Goal: Check status: Check status

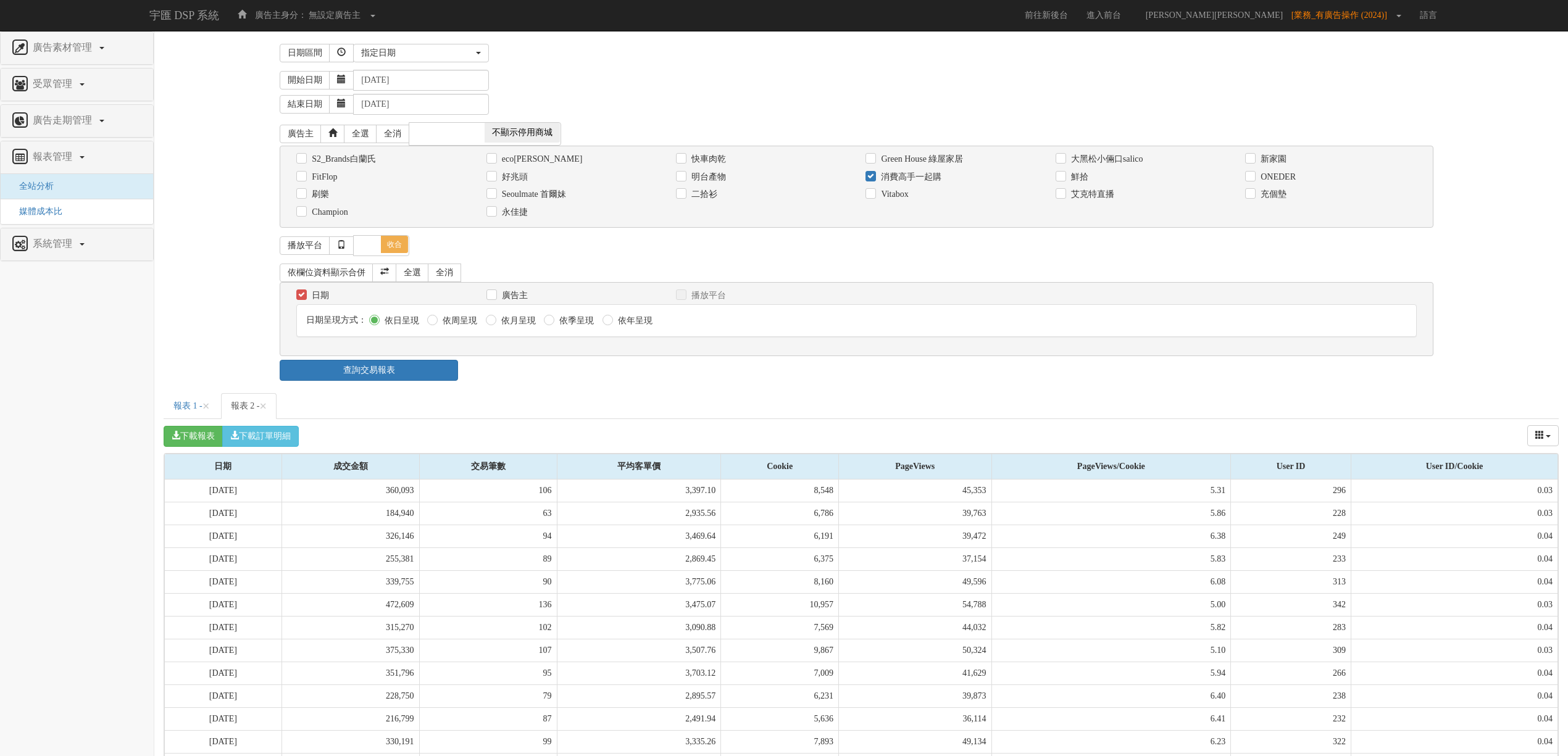
select select "Custom"
click at [904, 177] on label "消費高手一起購" at bounding box center [910, 177] width 64 height 13
click at [874, 177] on input "消費高手一起購" at bounding box center [870, 177] width 8 height 8
checkbox input "false"
click at [908, 200] on label "Vitabox" at bounding box center [893, 195] width 30 height 13
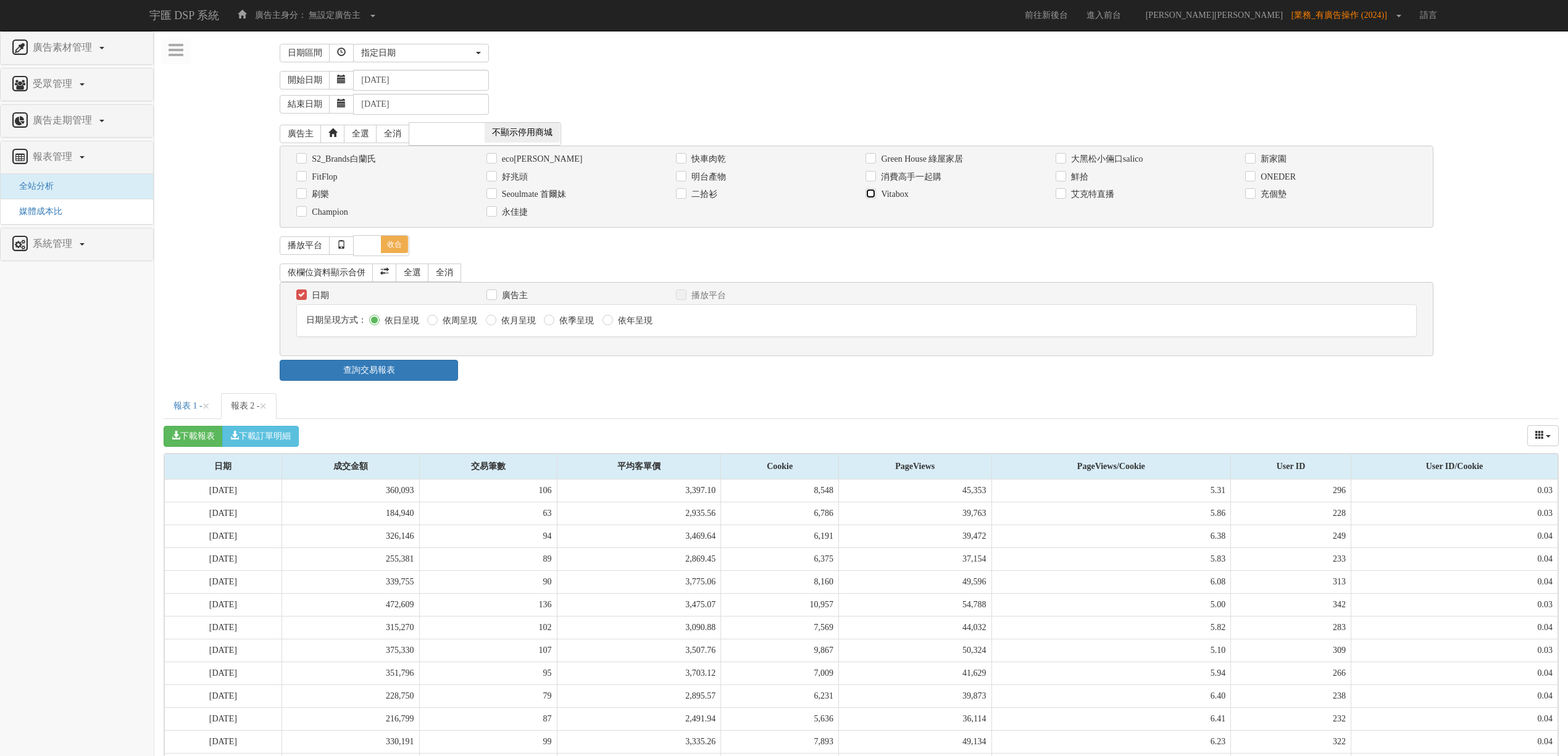
click at [874, 199] on input "Vitabox" at bounding box center [870, 195] width 8 height 8
click at [908, 200] on label "Vitabox" at bounding box center [893, 195] width 30 height 13
click at [874, 199] on input "Vitabox" at bounding box center [870, 195] width 8 height 8
checkbox input "false"
click at [428, 38] on div "廣告素材管理 廣告素材 素材預約變更 自訂貨架商品 受眾管理 Ip 群組 廣告走期管理 報表管理 全站分析 媒體成本比 系統管理 廣告驗證設定 日期區間 [D…" at bounding box center [861, 632] width 1414 height 1203
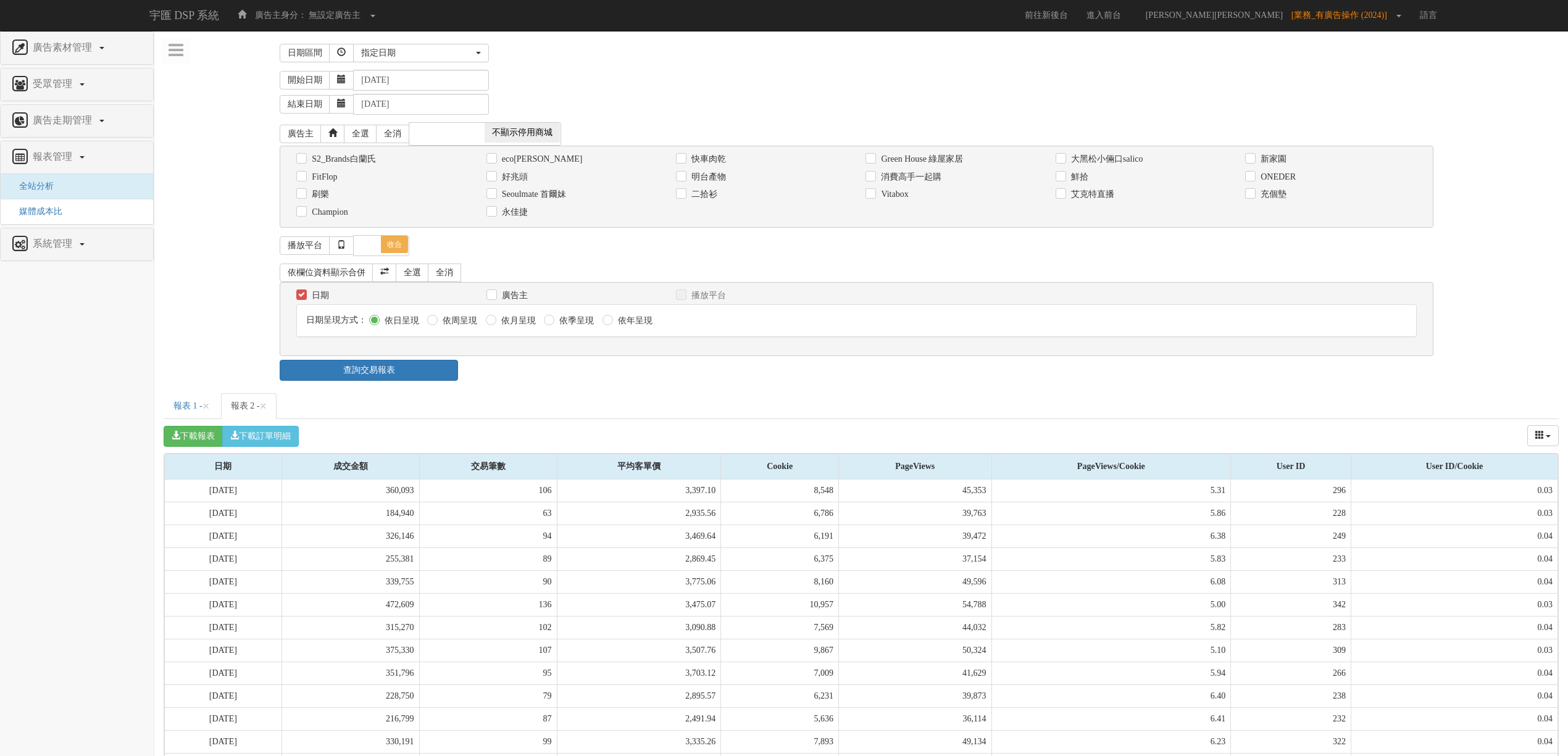
click at [428, 42] on div "日期區間 [DATE] 本[PERSON_NAME] 本月 上月 過去7天 過去14天 過去30天 指定日期 指定日期 [DATE] 本[PERSON_NAM…" at bounding box center [861, 53] width 1163 height 26
click at [434, 52] on div "指定日期" at bounding box center [417, 53] width 112 height 13
click at [425, 183] on link "過去30天" at bounding box center [421, 188] width 135 height 16
select select "Past30"
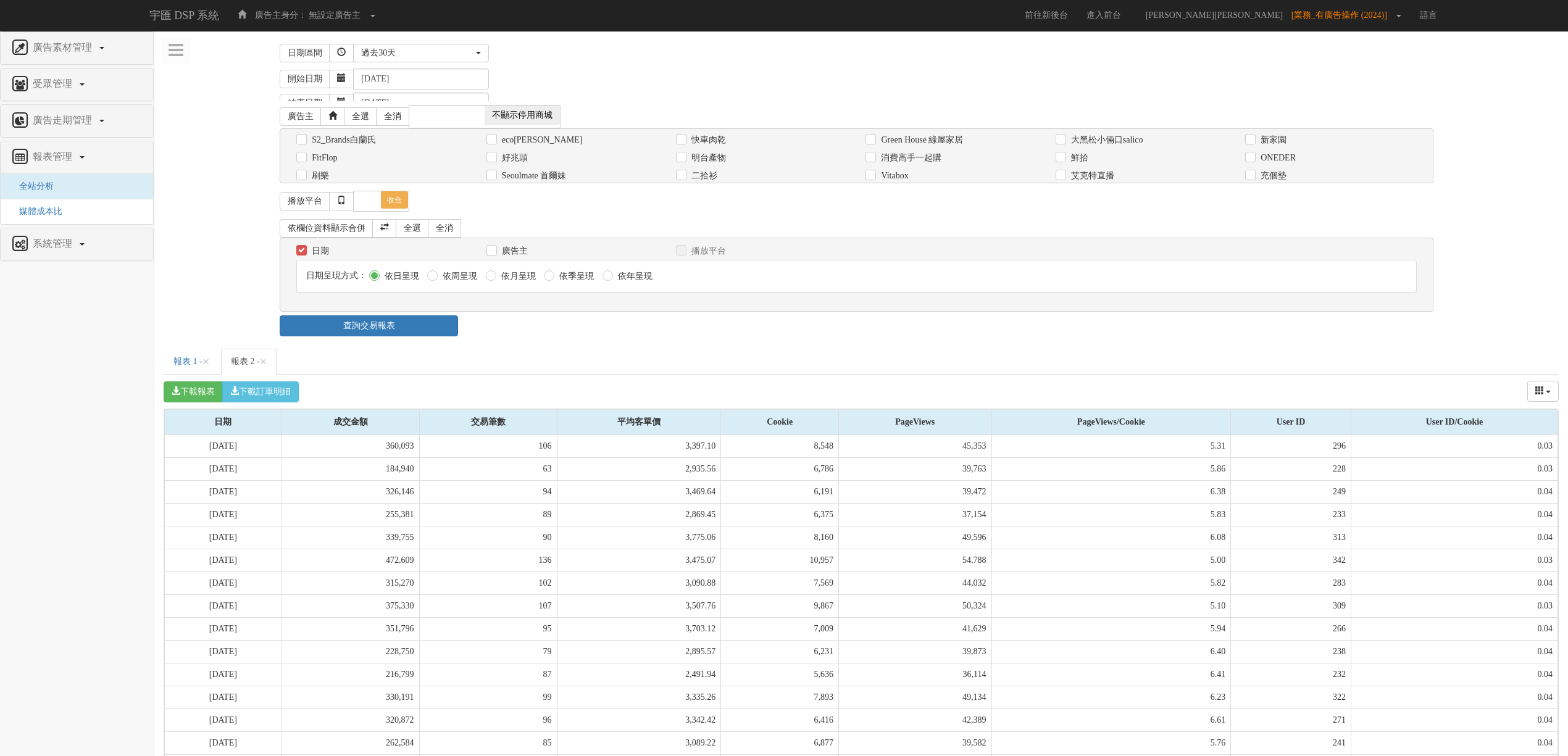
click at [795, 81] on div "日期區間 [DATE] 本[PERSON_NAME] 本月 上月 過去7天 過去14天 過去30天 指定日期 過去30天 [DATE] 本[PERSON_NA…" at bounding box center [861, 188] width 1395 height 296
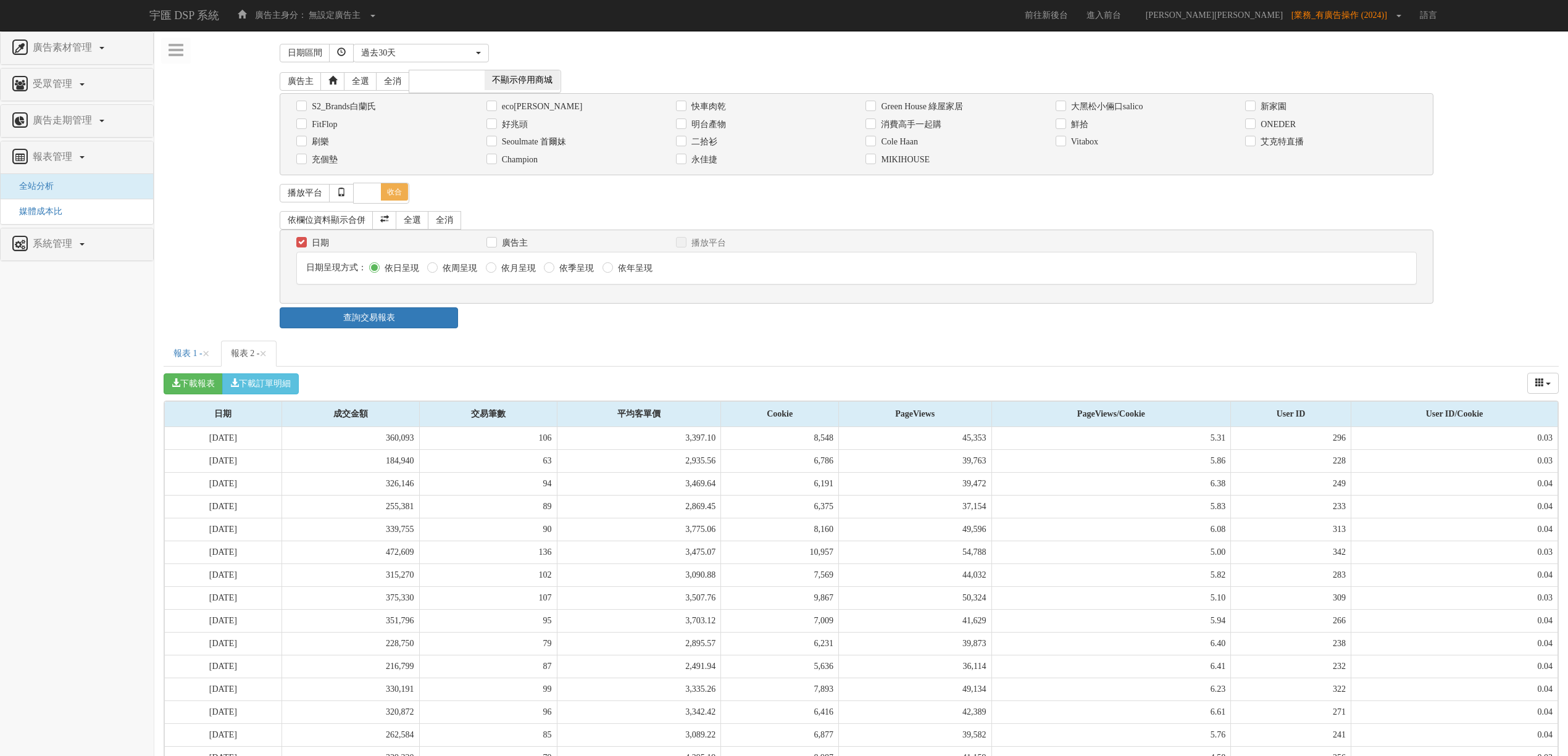
drag, startPoint x: 951, startPoint y: 105, endPoint x: 841, endPoint y: 142, distance: 116.1
click at [950, 105] on label "Green House 綠屋家居" at bounding box center [920, 107] width 85 height 13
click at [874, 105] on input "Green House 綠屋家居" at bounding box center [870, 106] width 8 height 8
checkbox input "true"
click at [426, 319] on link "查詢交易報表" at bounding box center [368, 318] width 179 height 21
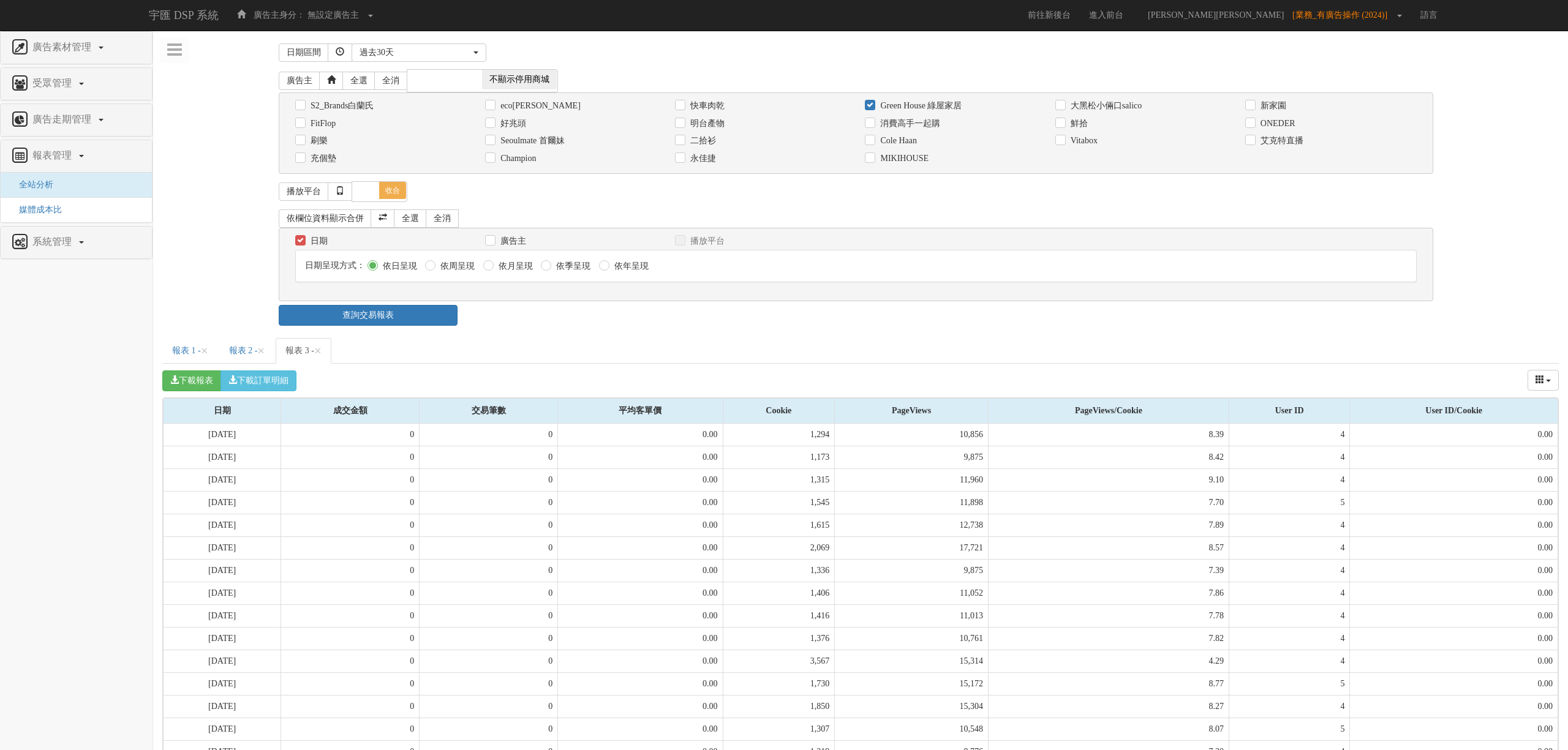
click at [675, 331] on div "日期區間 [DATE] 本[PERSON_NAME] 本月 上月 過去7天 過去14天 過去30天 指定日期 過去30天 [DATE] 本[PERSON_NA…" at bounding box center [860, 595] width 1396 height 1110
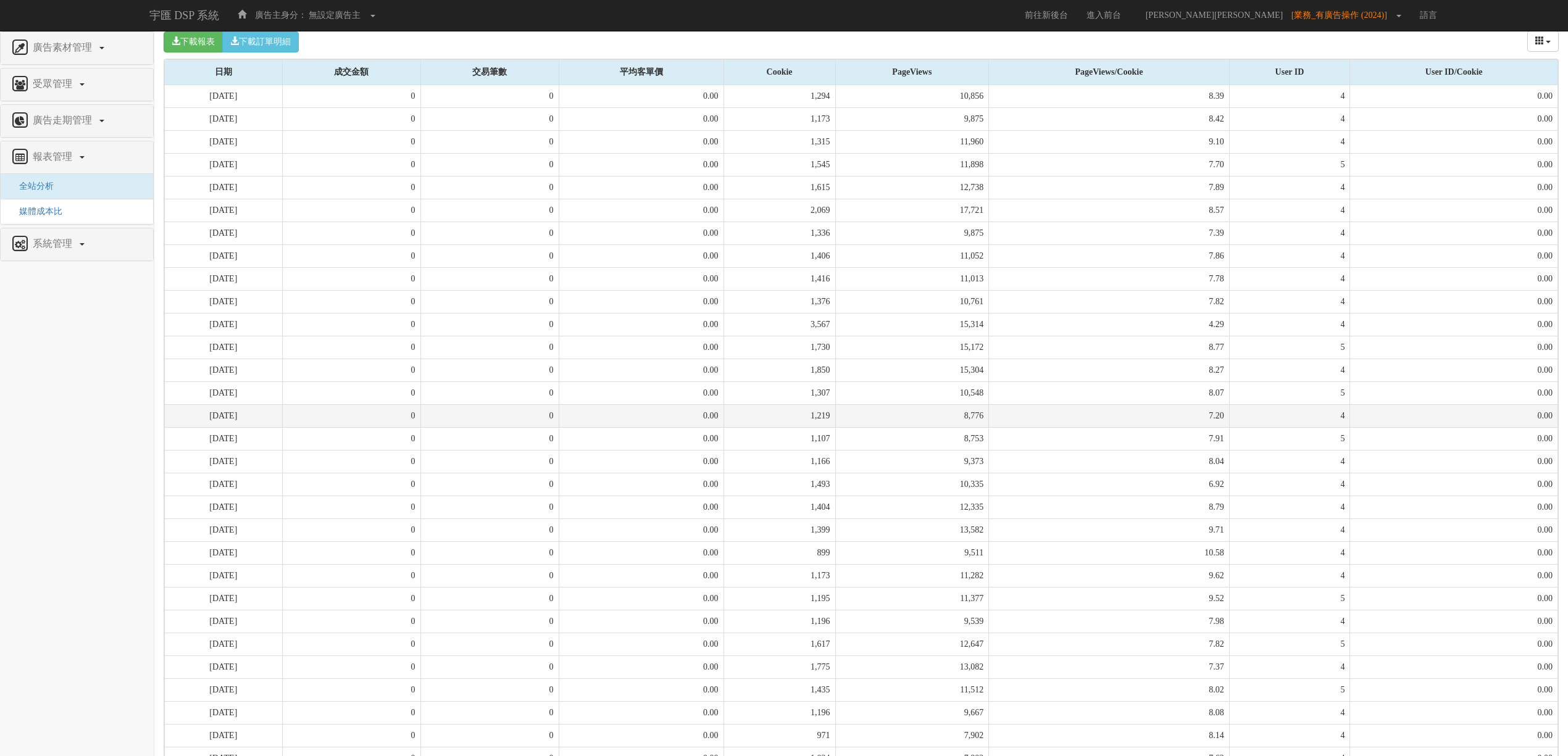
scroll to position [426, 0]
